Goal: Task Accomplishment & Management: Complete application form

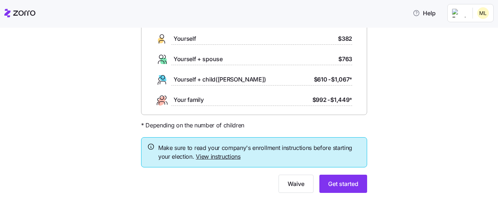
scroll to position [63, 0]
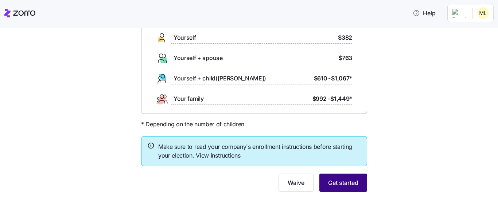
click at [331, 183] on span "Get started" at bounding box center [343, 183] width 30 height 9
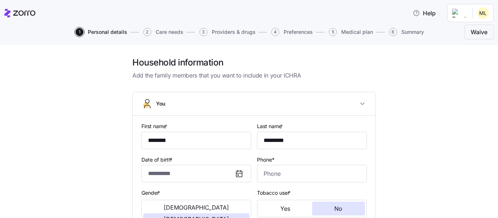
type input "**********"
type input "(765) 702-6487"
type input "US citizen"
type input "Single"
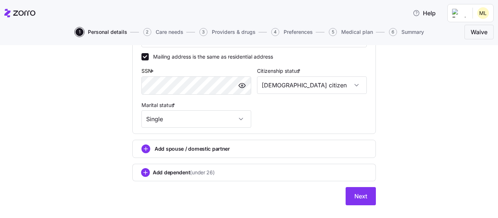
scroll to position [285, 0]
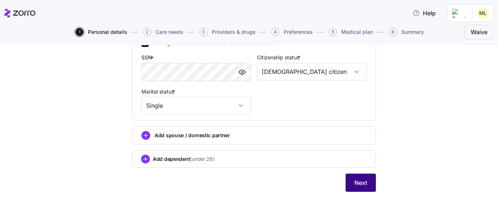
click at [347, 185] on button "Next" at bounding box center [361, 183] width 30 height 18
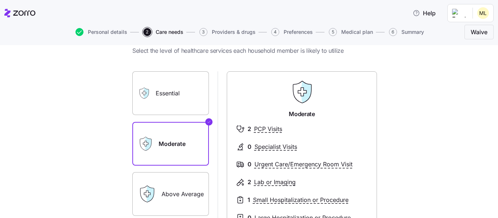
scroll to position [73, 0]
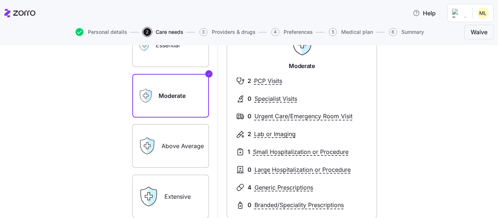
click at [192, 56] on label "Essential" at bounding box center [170, 45] width 77 height 44
click at [0, 0] on input "Essential" at bounding box center [0, 0] width 0 height 0
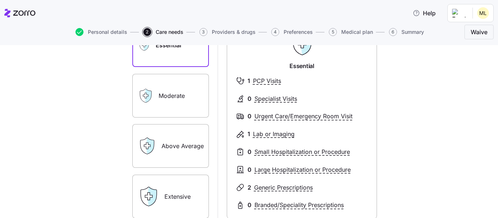
scroll to position [109, 0]
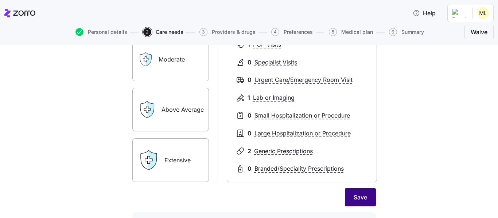
click at [367, 198] on button "Save" at bounding box center [360, 197] width 31 height 18
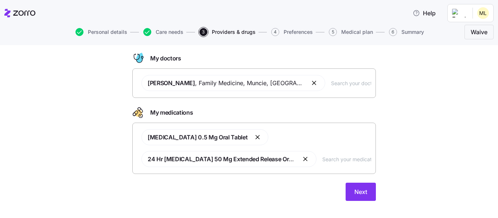
scroll to position [46, 0]
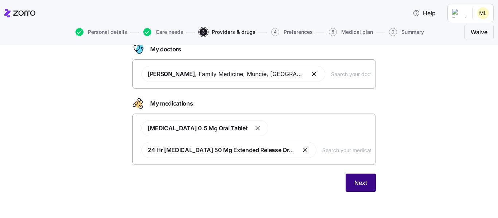
click at [348, 186] on button "Next" at bounding box center [361, 183] width 30 height 18
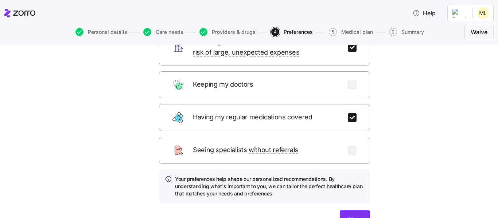
scroll to position [109, 0]
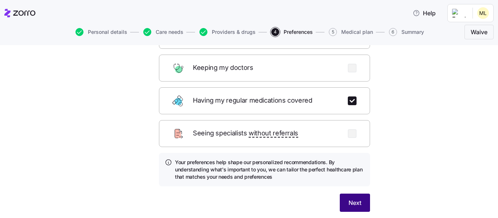
click at [357, 199] on span "Next" at bounding box center [354, 203] width 13 height 9
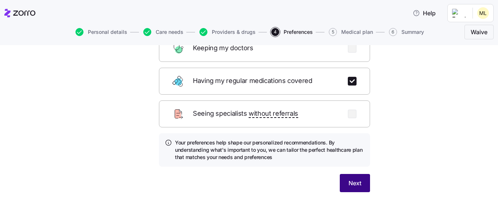
click at [350, 174] on button "Next" at bounding box center [355, 183] width 30 height 18
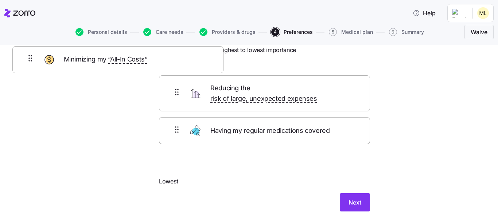
scroll to position [0, 0]
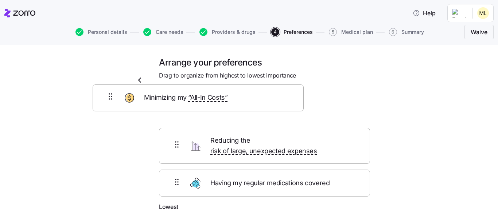
drag, startPoint x: 319, startPoint y: 132, endPoint x: 249, endPoint y: 101, distance: 76.5
click at [249, 101] on div "Reducing the risk of large, unexpected expenses Having my regular medications c…" at bounding box center [264, 152] width 211 height 102
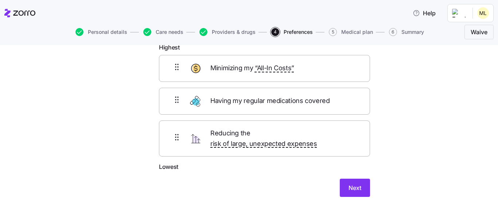
scroll to position [51, 0]
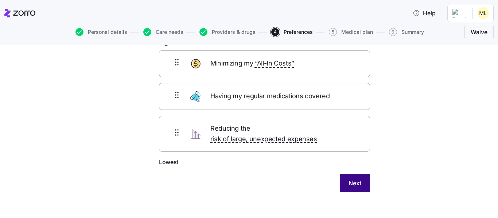
click at [354, 179] on span "Next" at bounding box center [354, 183] width 13 height 9
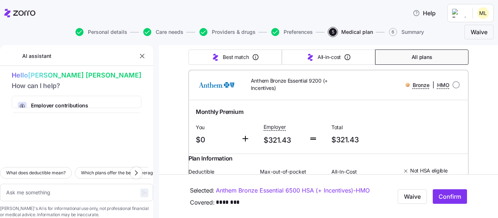
scroll to position [109, 0]
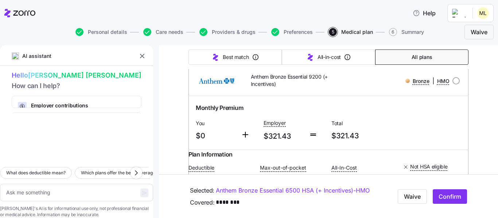
click at [219, 193] on link "Anthem Bronze Essential 6500 HSA (+ Incentives) - HMO" at bounding box center [293, 190] width 154 height 9
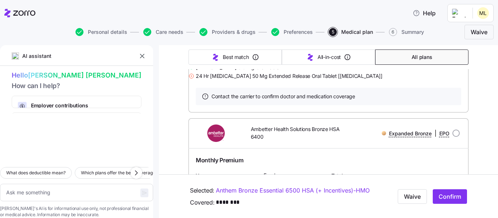
scroll to position [1968, 0]
click at [288, 195] on link "Anthem Bronze Essential 6500 HSA (+ Incentives) - HMO" at bounding box center [293, 190] width 154 height 9
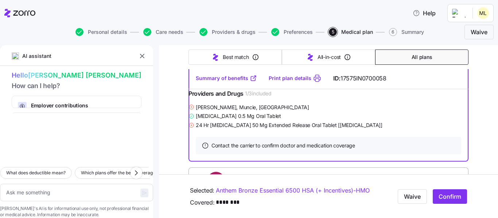
scroll to position [1676, 0]
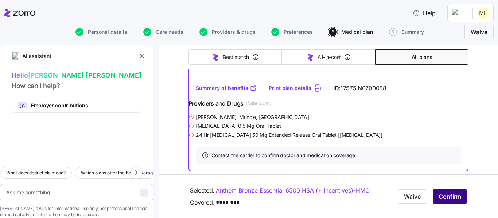
click at [438, 200] on span "Confirm" at bounding box center [449, 196] width 23 height 9
type textarea "x"
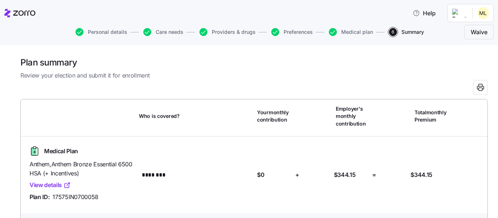
click at [296, 174] on div "+" at bounding box center [311, 175] width 38 height 15
click at [295, 174] on span "+" at bounding box center [297, 175] width 4 height 9
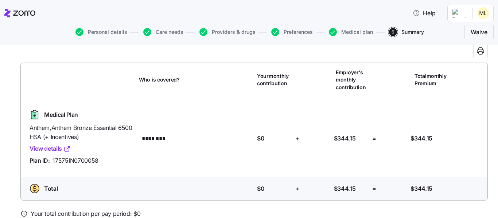
scroll to position [73, 0]
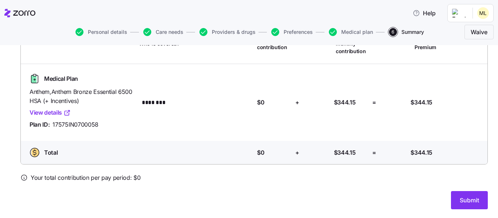
click at [26, 178] on icon at bounding box center [23, 177] width 7 height 7
click at [466, 203] on span "Submit" at bounding box center [469, 200] width 19 height 9
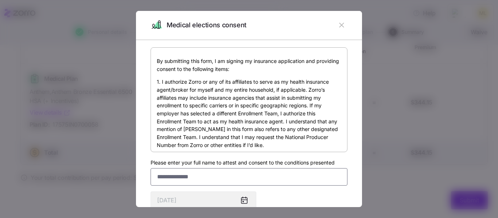
click at [183, 174] on input "Please enter your full name to attest and consent to the conditions presented" at bounding box center [249, 176] width 197 height 17
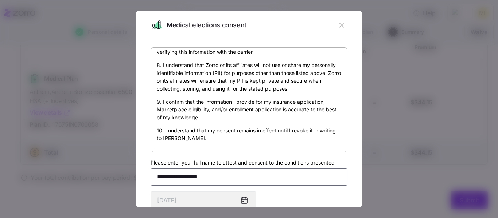
scroll to position [48, 0]
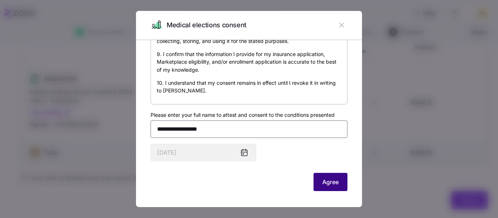
type input "**********"
click at [324, 177] on button "Agree" at bounding box center [330, 182] width 34 height 18
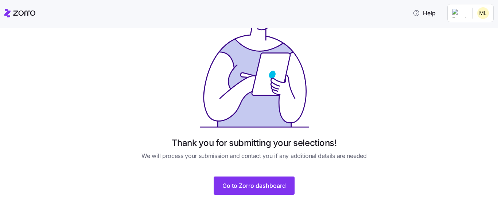
scroll to position [53, 0]
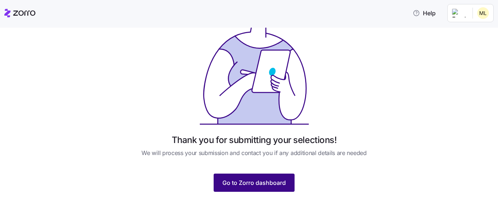
click at [270, 187] on span "Go to Zorro dashboard" at bounding box center [253, 183] width 63 height 9
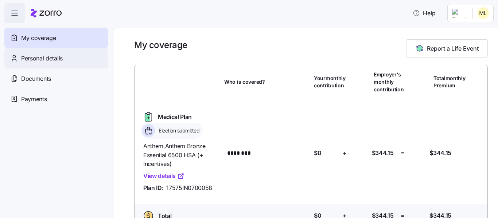
click at [77, 64] on div "Personal details" at bounding box center [56, 58] width 104 height 20
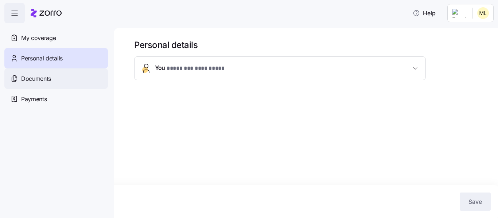
click at [54, 85] on div "Documents" at bounding box center [56, 79] width 104 height 20
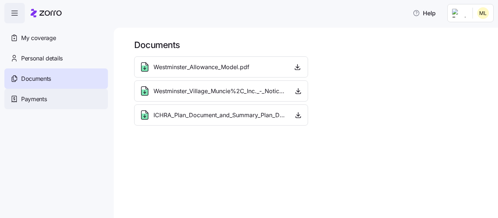
click at [44, 97] on span "Payments" at bounding box center [34, 99] width 26 height 9
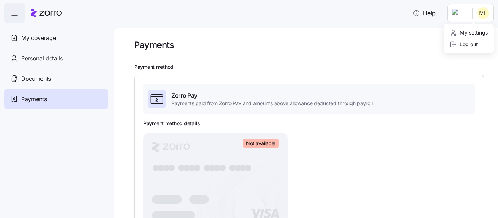
click at [479, 8] on html "Help My coverage Personal details Documents Partners hub Payments Payments Paym…" at bounding box center [249, 107] width 498 height 214
click at [463, 42] on div "Log out" at bounding box center [463, 44] width 28 height 8
